Goal: Information Seeking & Learning: Learn about a topic

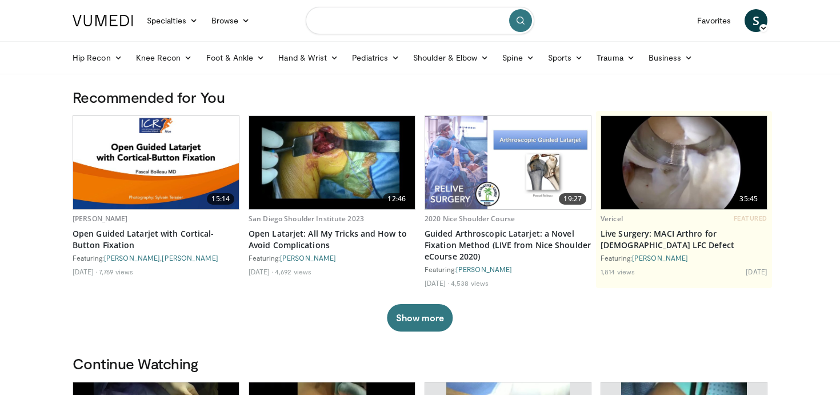
click at [340, 24] on input "Search topics, interventions" at bounding box center [420, 20] width 229 height 27
type input "**********"
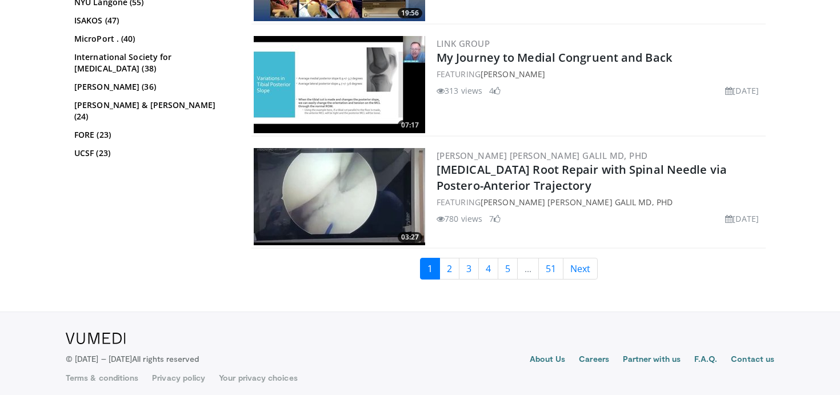
scroll to position [2900, 0]
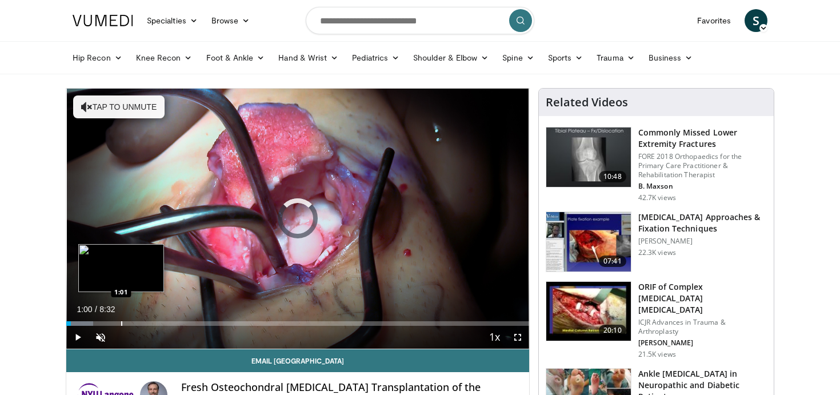
click at [121, 325] on div "Progress Bar" at bounding box center [121, 323] width 1 height 5
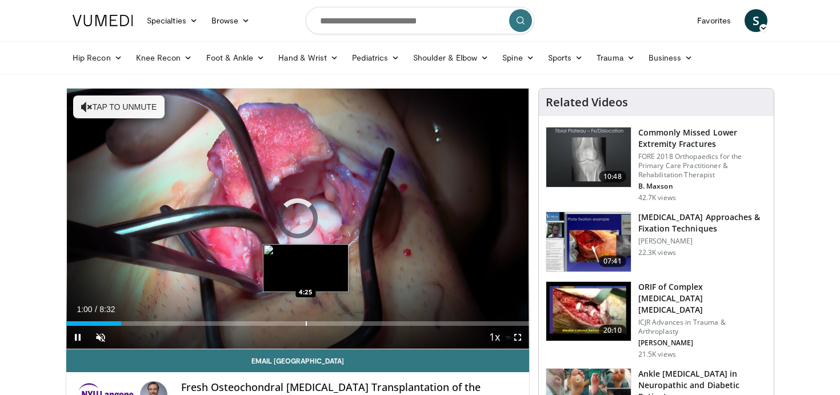
click at [306, 314] on video-js "**********" at bounding box center [297, 219] width 463 height 261
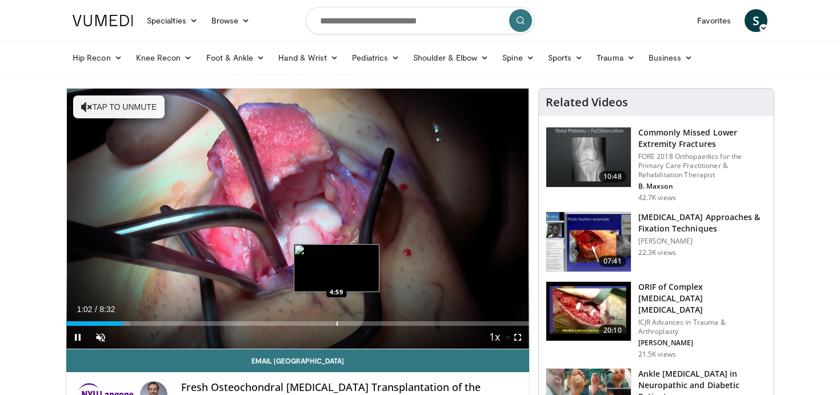
click at [337, 322] on div "Progress Bar" at bounding box center [337, 323] width 1 height 5
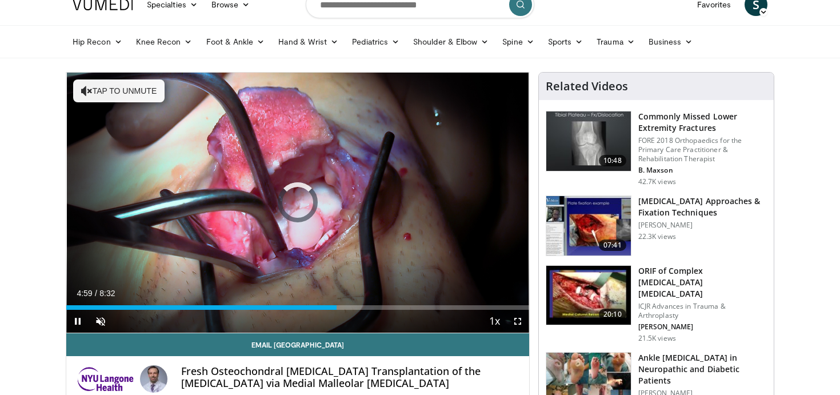
scroll to position [17, 0]
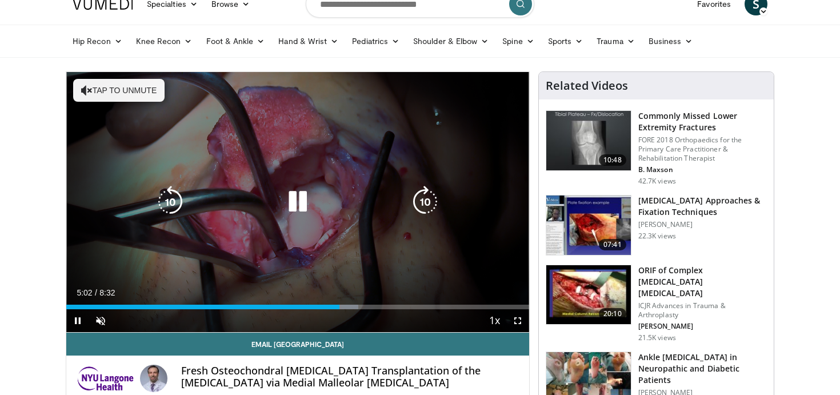
click at [510, 141] on div "10 seconds Tap to unmute" at bounding box center [297, 202] width 463 height 260
click at [130, 93] on button "Tap to unmute" at bounding box center [118, 90] width 91 height 23
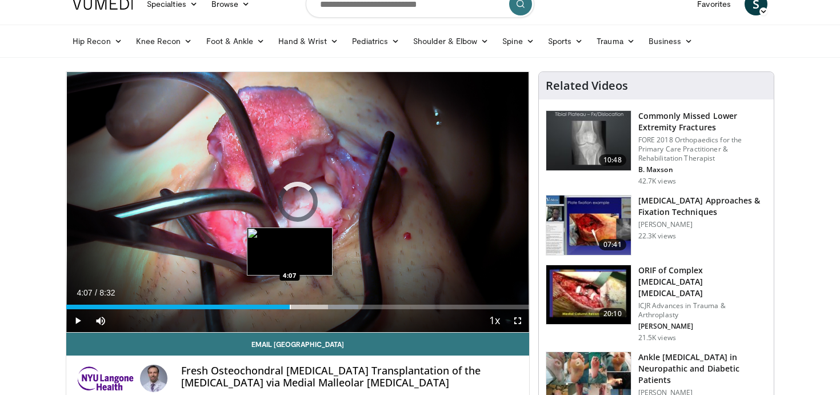
click at [290, 303] on div "Loaded : 63.16% 4:07 4:07" at bounding box center [297, 303] width 463 height 11
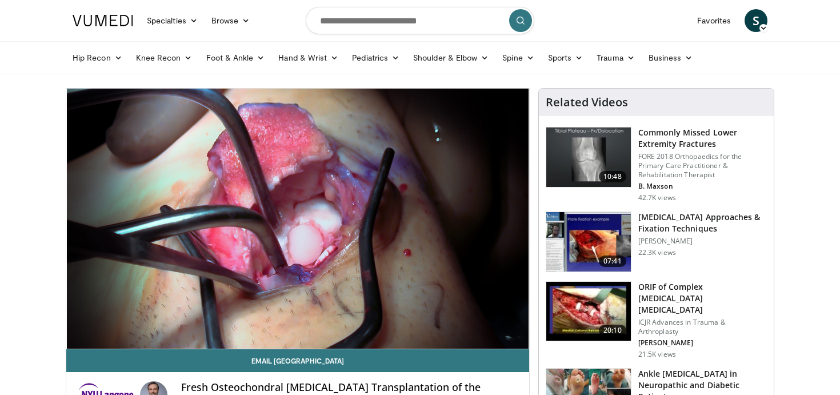
scroll to position [0, 0]
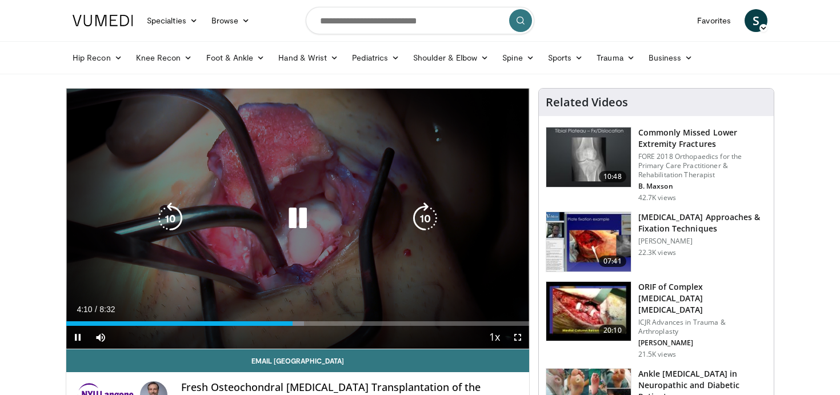
click at [329, 195] on div "10 seconds Tap to unmute" at bounding box center [297, 219] width 463 height 260
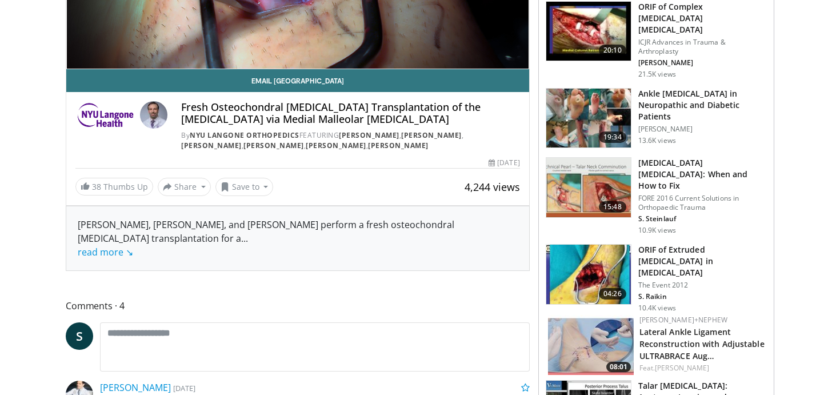
scroll to position [86, 0]
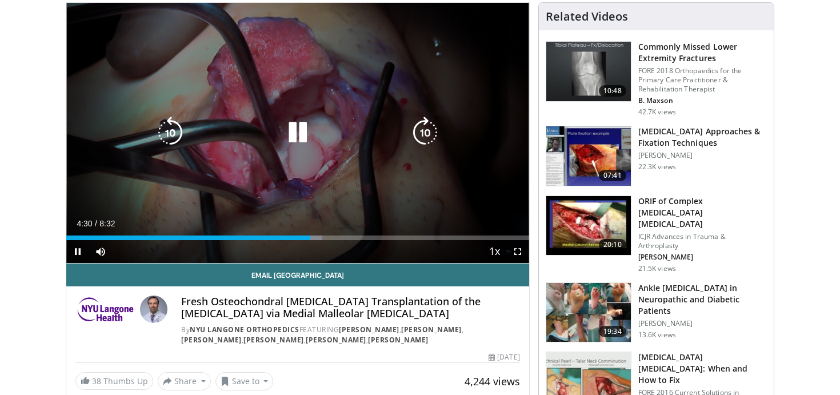
click at [362, 104] on div "10 seconds Tap to unmute" at bounding box center [297, 133] width 463 height 260
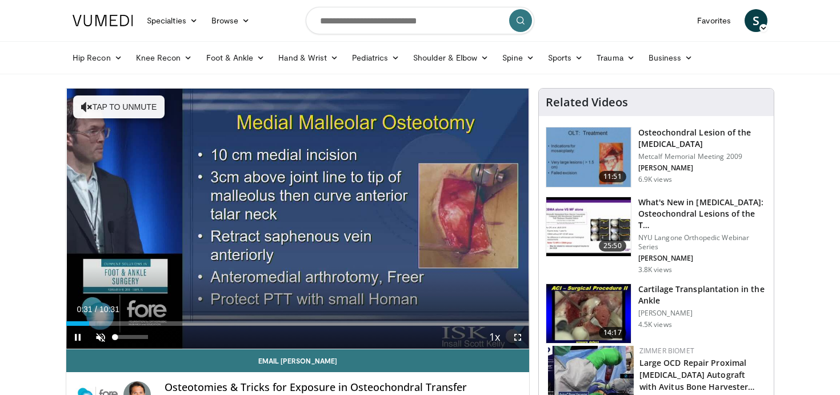
click at [102, 333] on span "Video Player" at bounding box center [100, 337] width 23 height 23
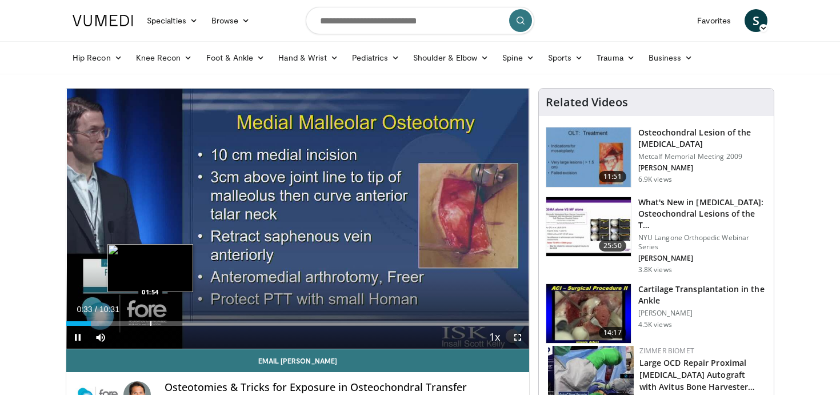
click at [150, 325] on div "Progress Bar" at bounding box center [150, 323] width 1 height 5
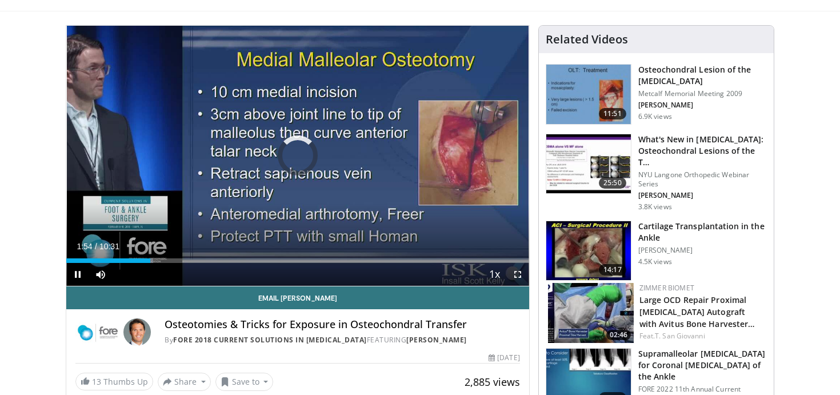
scroll to position [63, 0]
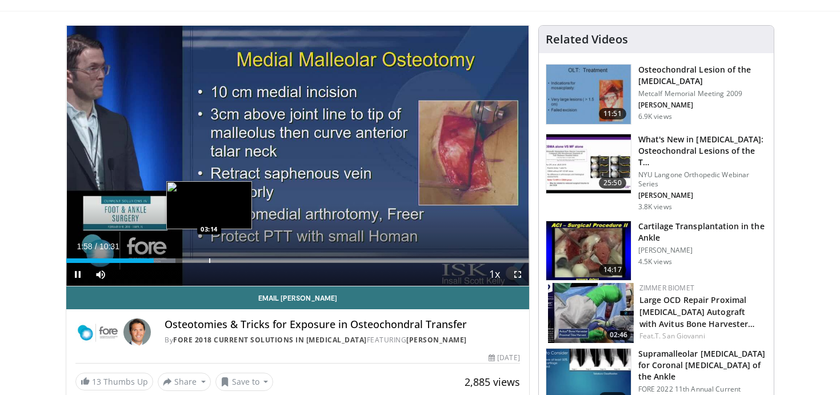
click at [209, 259] on div "Progress Bar" at bounding box center [209, 260] width 1 height 5
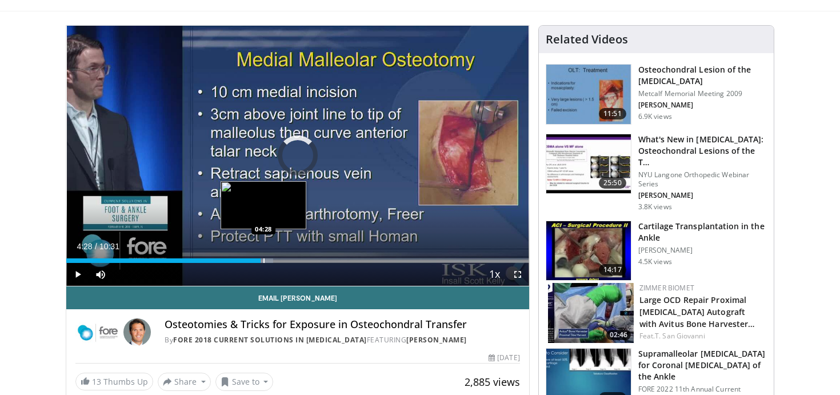
click at [263, 258] on div "Progress Bar" at bounding box center [263, 260] width 1 height 5
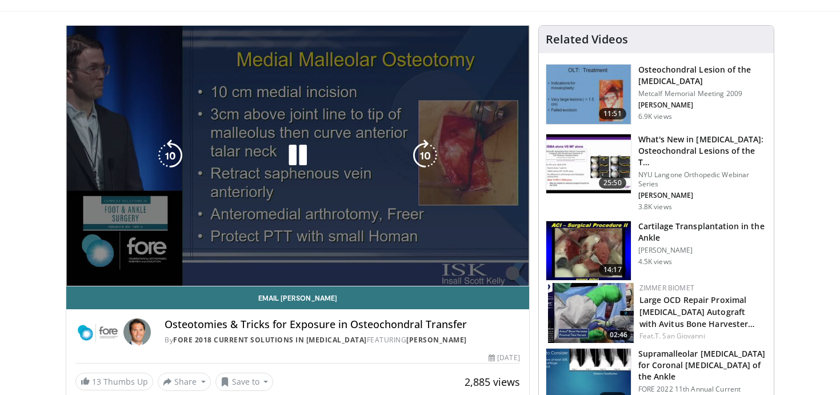
click at [288, 262] on video-js "**********" at bounding box center [297, 156] width 463 height 261
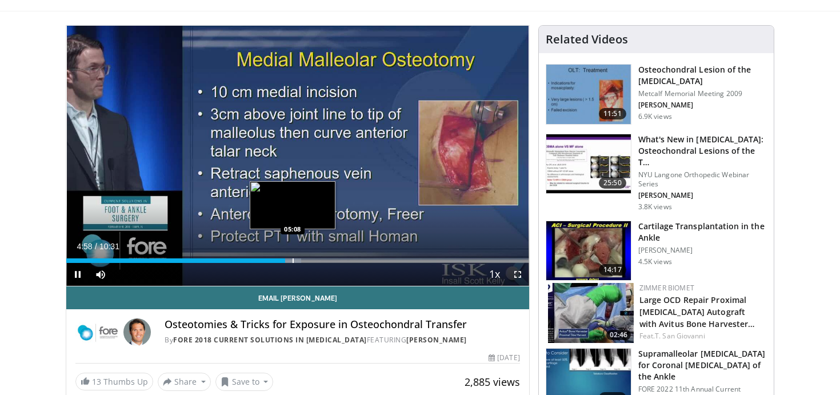
click at [293, 261] on div "Progress Bar" at bounding box center [293, 260] width 1 height 5
click at [297, 258] on div "Loaded : 50.72% 05:08 05:11" at bounding box center [297, 260] width 463 height 5
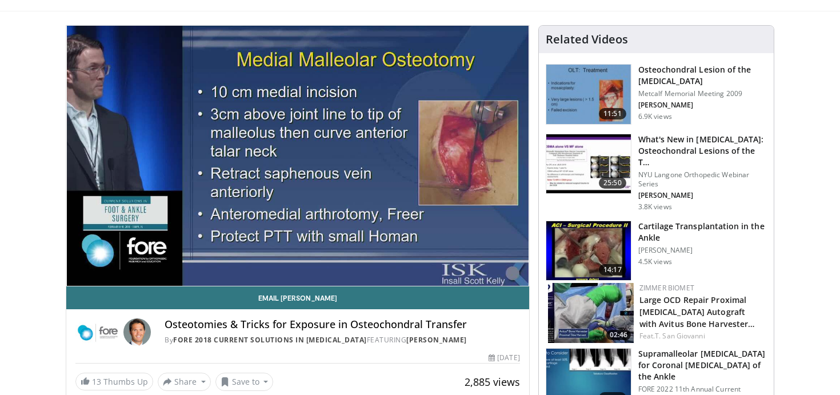
click at [297, 258] on div "10 seconds Tap to unmute" at bounding box center [297, 156] width 463 height 260
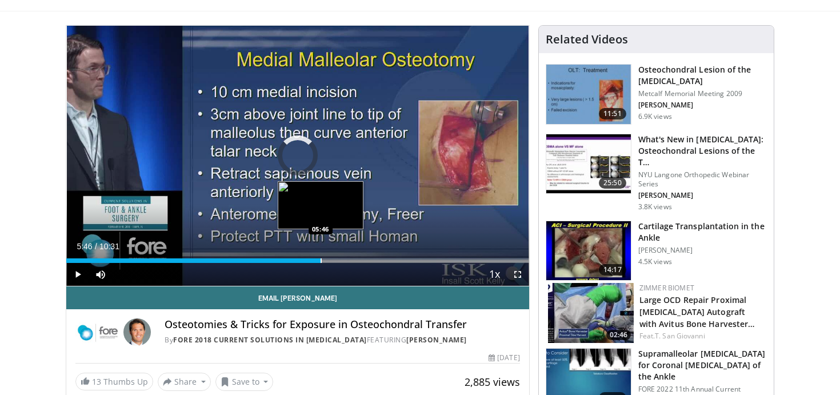
click at [321, 261] on div "Progress Bar" at bounding box center [321, 260] width 1 height 5
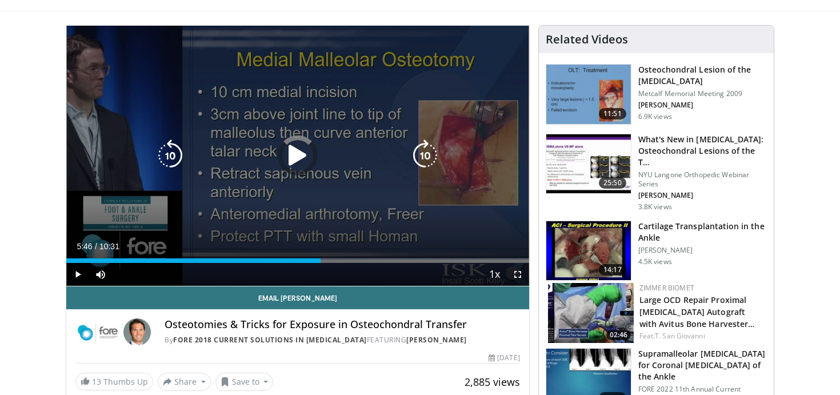
click at [277, 152] on div "Video Player" at bounding box center [298, 155] width 278 height 23
click at [308, 148] on icon "Video Player" at bounding box center [298, 155] width 32 height 32
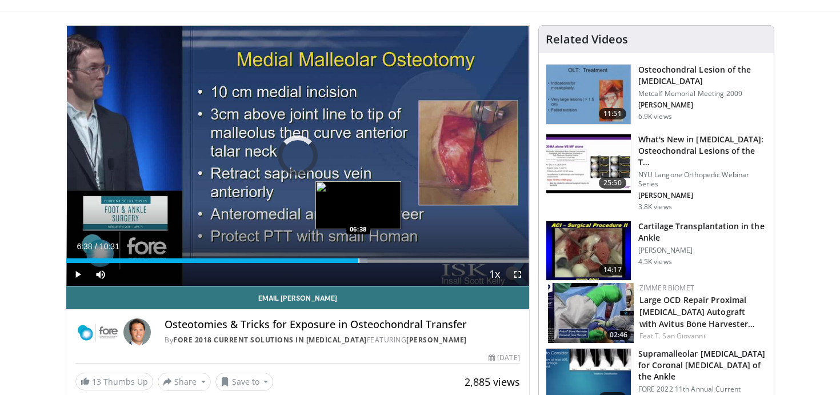
click at [358, 261] on div "Progress Bar" at bounding box center [358, 260] width 1 height 5
click at [370, 261] on div "Progress Bar" at bounding box center [369, 260] width 1 height 5
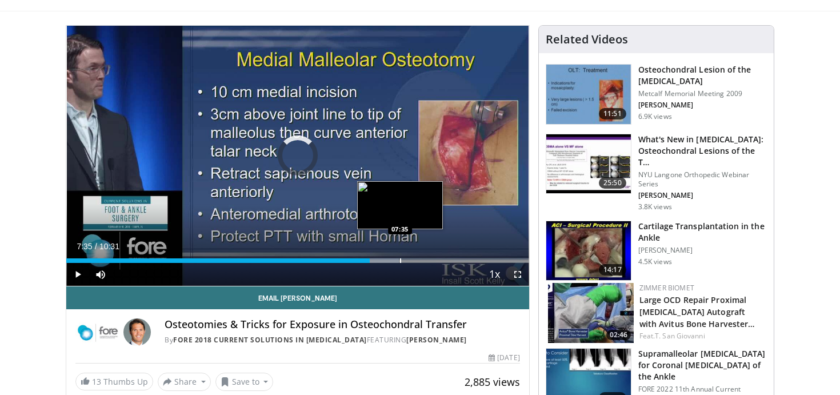
click at [400, 257] on div "Loaded : 71.88% 06:54 07:35" at bounding box center [297, 257] width 463 height 11
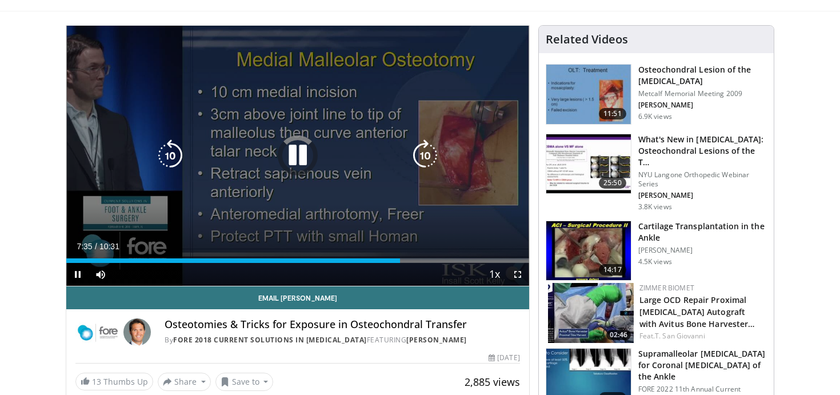
click at [313, 139] on icon "Video Player" at bounding box center [298, 155] width 32 height 32
